Goal: Information Seeking & Learning: Find specific fact

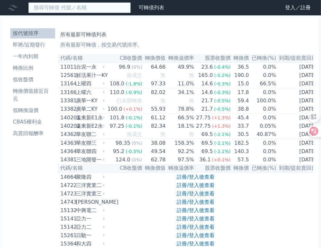
click at [66, 8] on input at bounding box center [79, 7] width 103 height 11
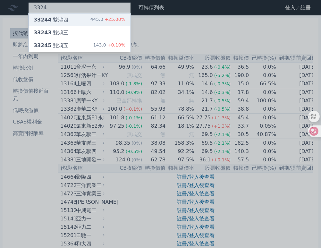
type input "3324"
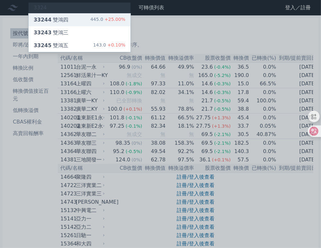
click at [79, 17] on div "33244 雙鴻四 445.0 +25.00%" at bounding box center [80, 19] width 102 height 13
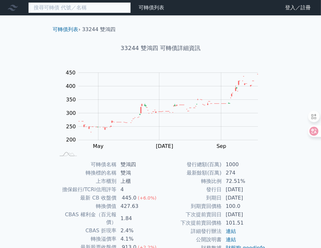
click at [82, 6] on input at bounding box center [79, 7] width 103 height 11
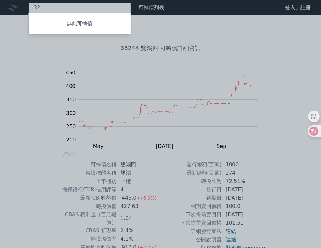
type input "3"
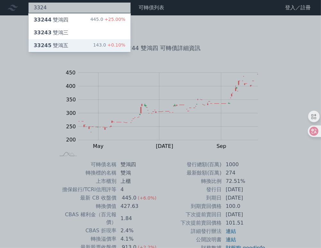
type input "3324"
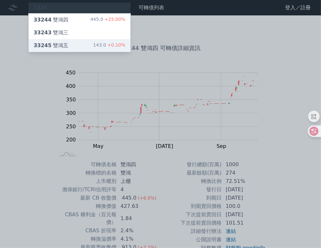
click at [60, 46] on div "33245 雙鴻五" at bounding box center [51, 46] width 35 height 8
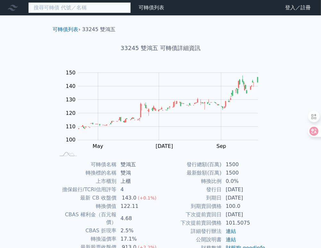
drag, startPoint x: 71, startPoint y: 7, endPoint x: 73, endPoint y: 2, distance: 4.8
click at [70, 5] on input at bounding box center [79, 7] width 103 height 11
click at [60, 4] on input at bounding box center [79, 7] width 103 height 11
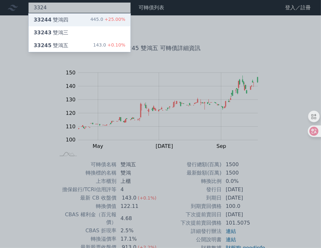
type input "3324"
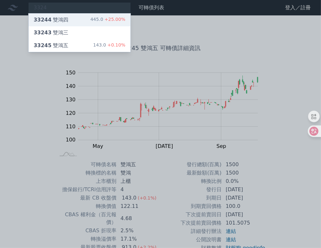
click at [52, 19] on div "33244 雙鴻四" at bounding box center [51, 20] width 35 height 8
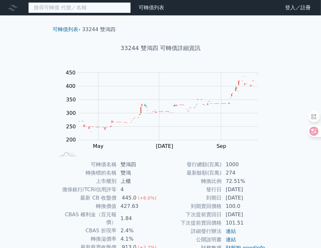
click at [74, 10] on input at bounding box center [79, 7] width 103 height 11
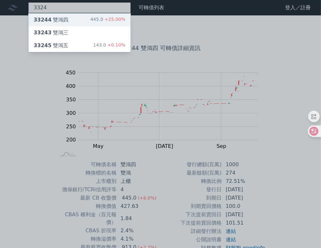
type input "3324"
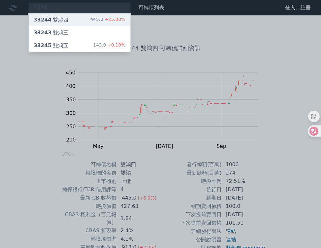
click at [87, 18] on div "33244 雙鴻四 445.0 +25.00%" at bounding box center [80, 19] width 102 height 13
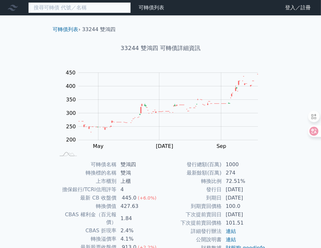
click at [89, 11] on input at bounding box center [79, 7] width 103 height 11
type input "3"
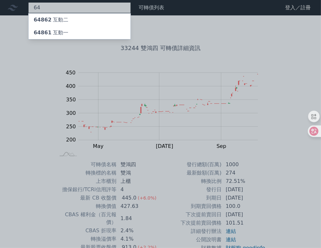
type input "6"
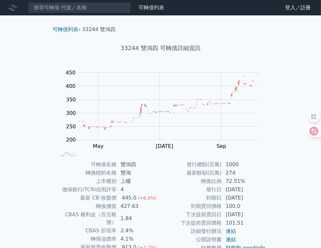
drag, startPoint x: 308, startPoint y: 44, endPoint x: 304, endPoint y: 44, distance: 4.2
click at [308, 44] on div "可轉債列表 財務數據 可轉債列表 財務數據 登入／註冊 登入／註冊 可轉債列表 › 33244 雙鴻四 33244 雙鴻四 可轉債詳細資訊 Zoom Out …" at bounding box center [160, 152] width 321 height 304
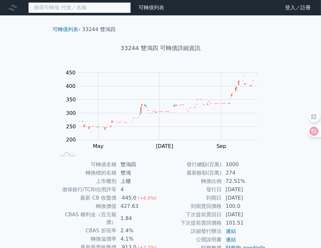
click at [91, 7] on input at bounding box center [79, 7] width 103 height 11
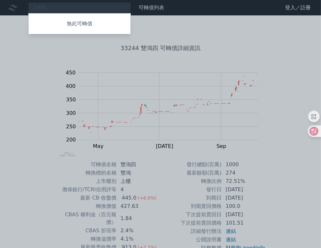
click at [76, 7] on div at bounding box center [160, 124] width 321 height 248
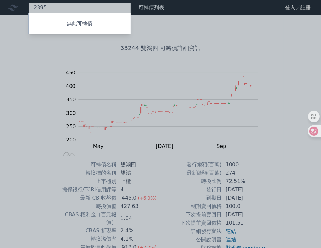
click at [74, 6] on div "2395 無此可轉債" at bounding box center [79, 7] width 103 height 11
type input "2301"
